Goal: Task Accomplishment & Management: Manage account settings

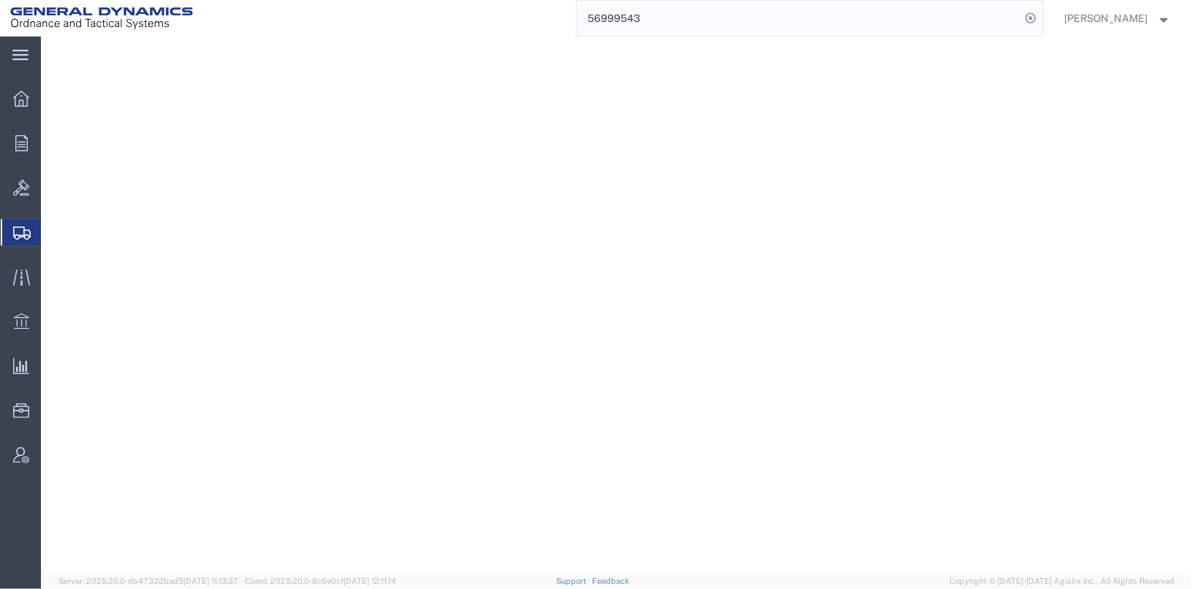
select select "2"
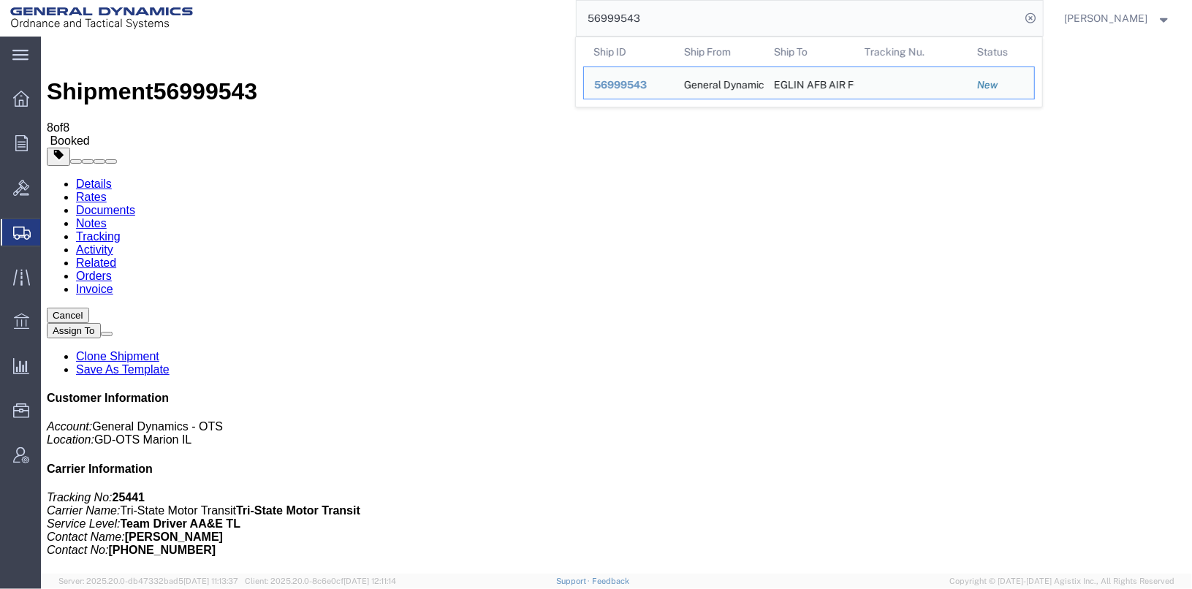
drag, startPoint x: 696, startPoint y: 15, endPoint x: 530, endPoint y: 7, distance: 166.0
click at [530, 7] on div "56999543 Ship ID Ship From Ship To Tracking Nu. Status Ship ID 56999543 Ship Fr…" at bounding box center [623, 18] width 840 height 37
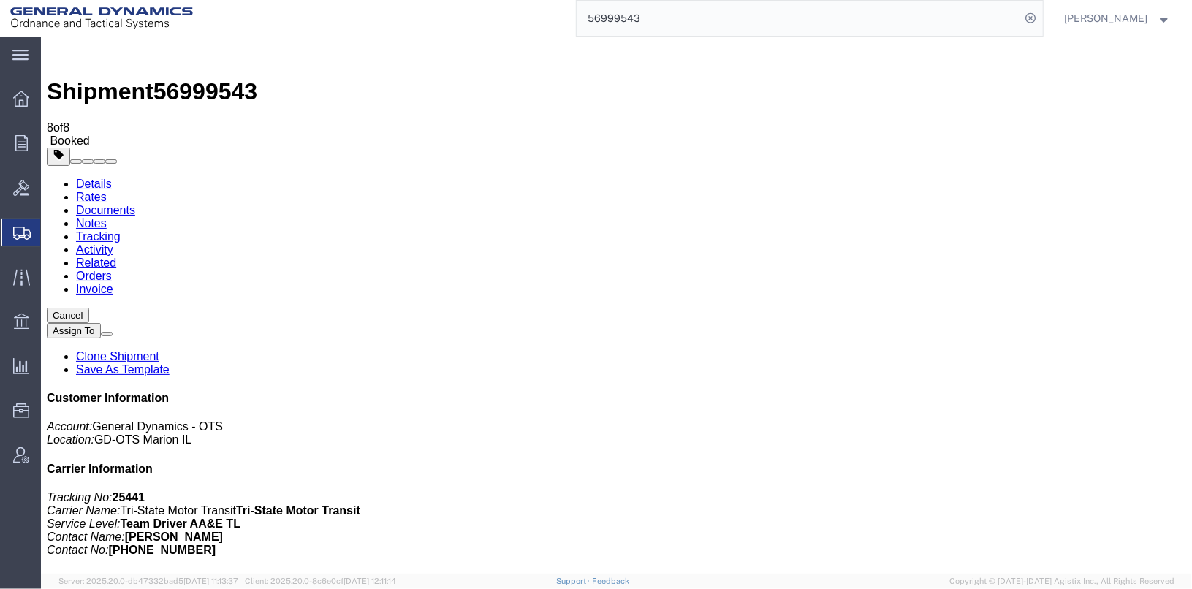
click at [100, 322] on button "Assign To" at bounding box center [73, 329] width 54 height 15
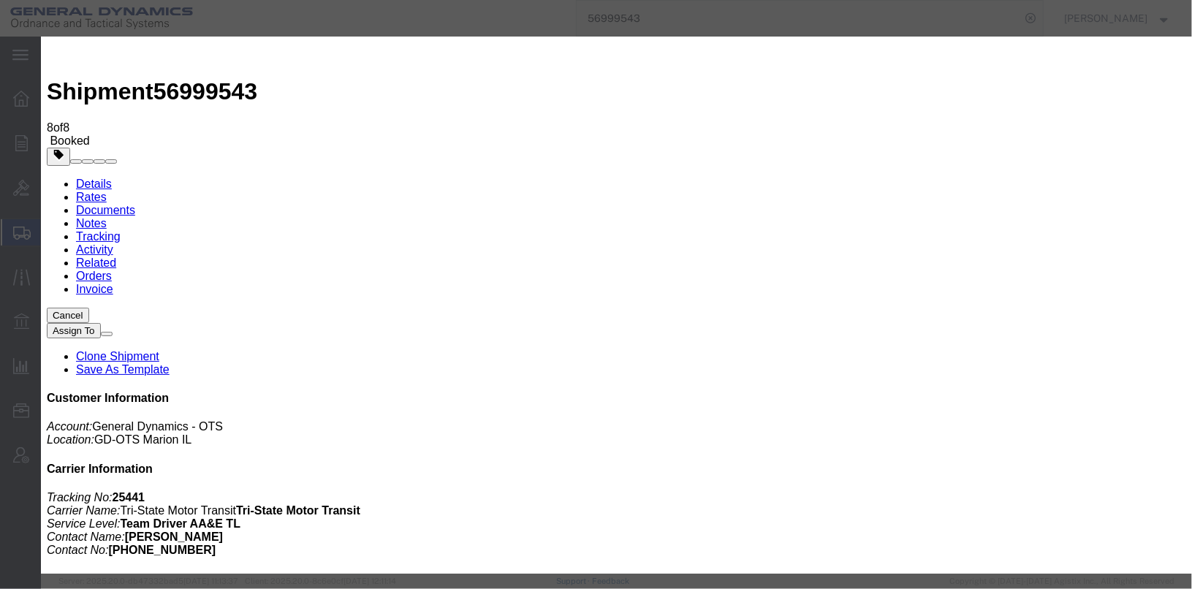
select select
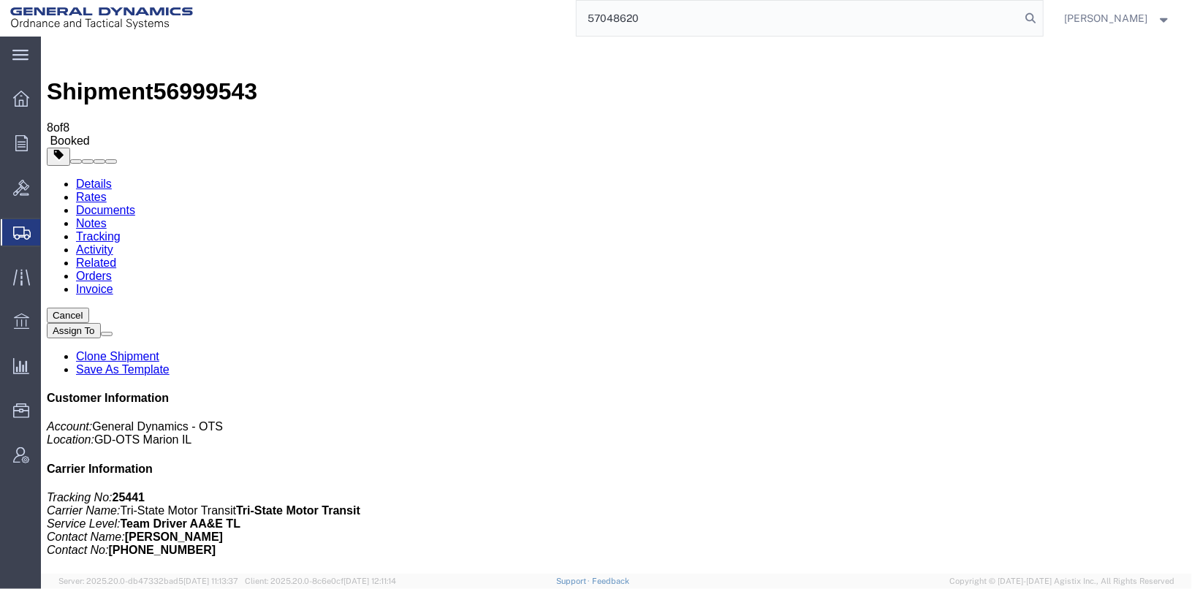
type input "57048620"
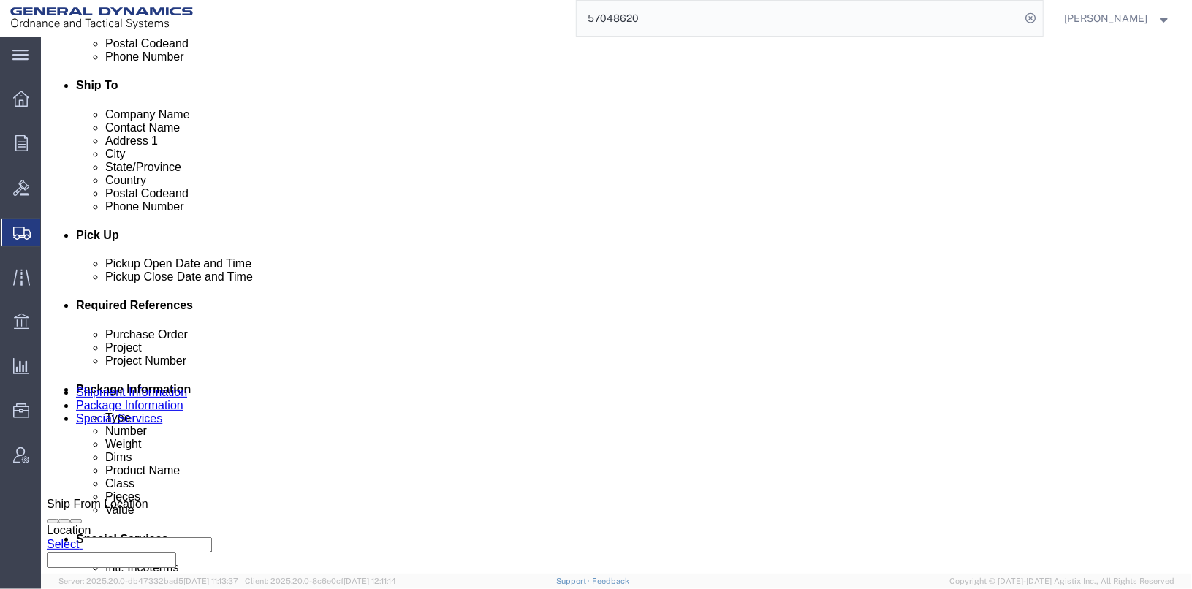
scroll to position [727, 0]
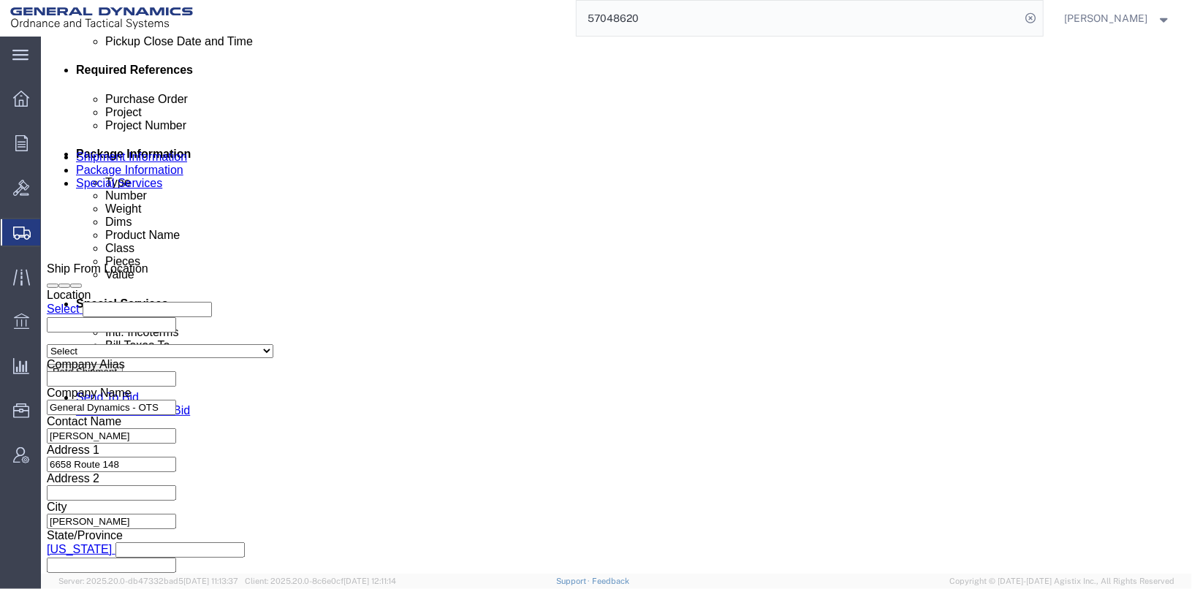
click button "Continue"
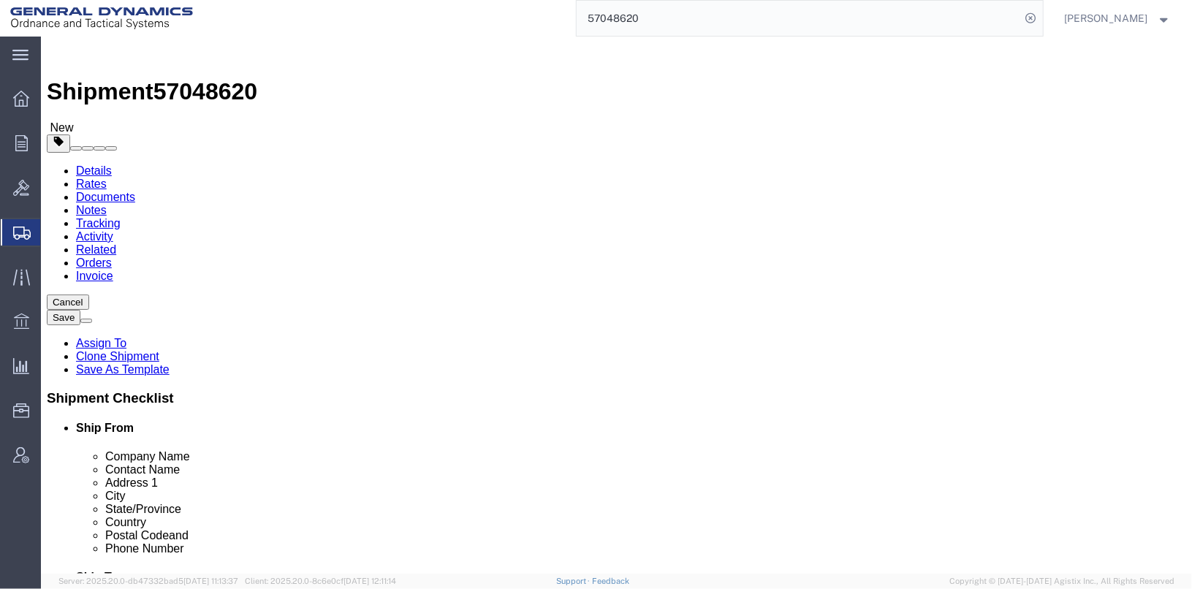
drag, startPoint x: 191, startPoint y: 370, endPoint x: 143, endPoint y: 374, distance: 48.4
click div "Weight 60.00 Select kgs lbs Ship. t°"
type input "41"
click button "Continue"
click button "Rate Shipment"
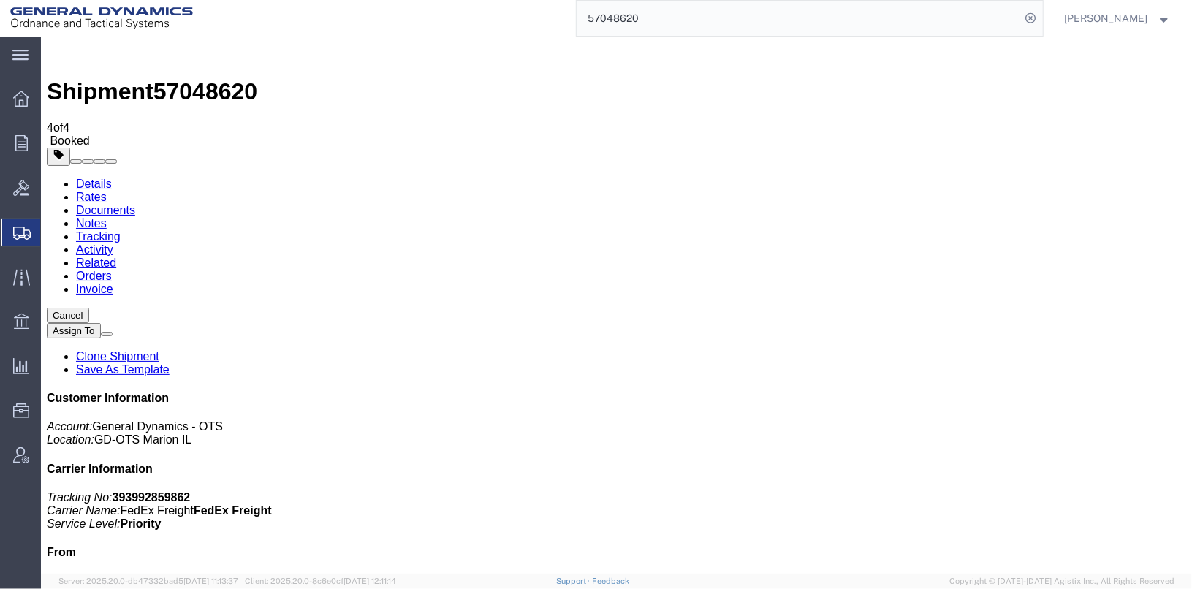
checkbox input "true"
click at [82, 177] on link "Details" at bounding box center [93, 183] width 36 height 12
click link "Schedule pickup request"
